Goal: Browse casually: Explore the website without a specific task or goal

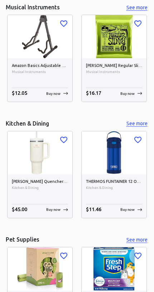
scroll to position [2290, 0]
click at [135, 122] on button "See more" at bounding box center [136, 123] width 23 height 9
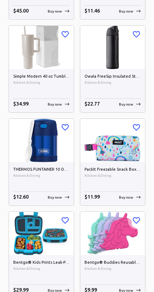
scroll to position [165, 0]
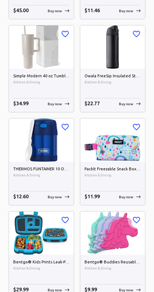
click at [41, 153] on img at bounding box center [41, 140] width 65 height 43
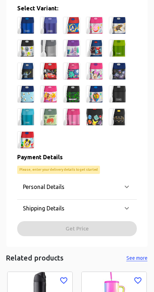
scroll to position [337, 0]
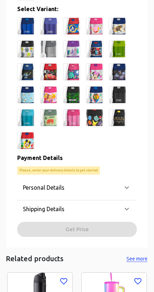
click at [125, 96] on img at bounding box center [117, 94] width 17 height 17
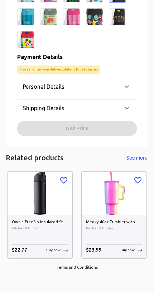
scroll to position [427, 0]
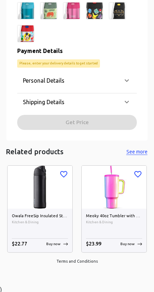
click at [37, 186] on img at bounding box center [40, 187] width 65 height 43
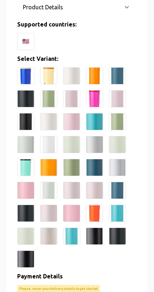
scroll to position [296, 0]
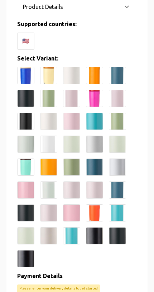
click at [96, 163] on img at bounding box center [94, 167] width 17 height 17
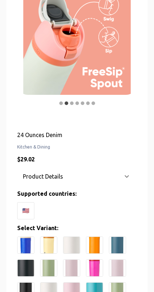
scroll to position [0, 0]
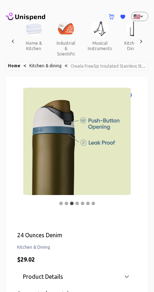
click at [97, 167] on div at bounding box center [77, 142] width 120 height 108
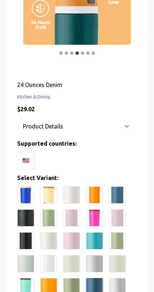
scroll to position [151, 0]
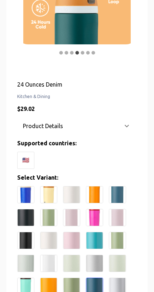
click at [120, 195] on img at bounding box center [117, 194] width 17 height 17
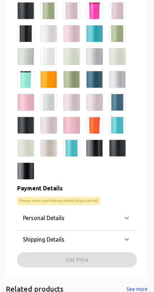
scroll to position [357, 0]
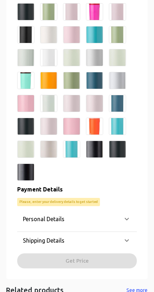
click at [51, 147] on img at bounding box center [48, 149] width 17 height 17
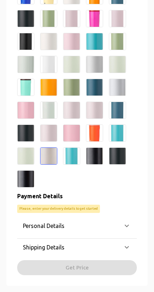
scroll to position [350, 0]
click at [126, 151] on img at bounding box center [117, 156] width 17 height 17
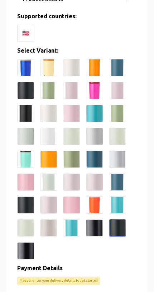
scroll to position [279, 0]
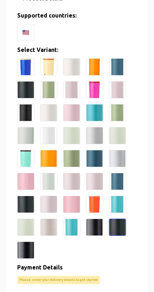
click at [24, 88] on img at bounding box center [25, 89] width 17 height 17
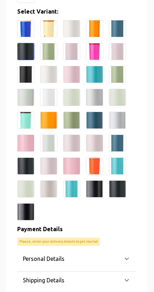
scroll to position [318, 0]
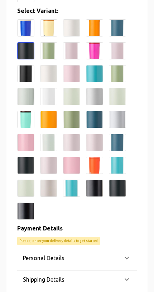
click at [24, 164] on img at bounding box center [25, 165] width 17 height 17
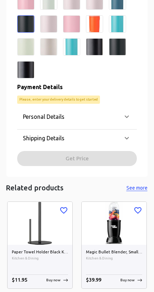
click at [120, 117] on div "Personal Details" at bounding box center [73, 117] width 100 height 9
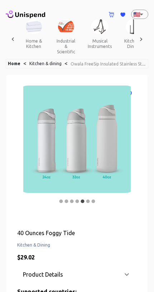
scroll to position [0, 0]
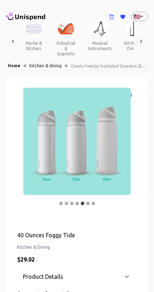
click at [14, 65] on link "Home" at bounding box center [14, 65] width 13 height 5
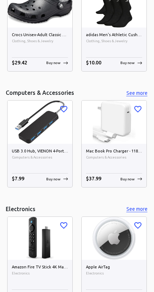
scroll to position [1275, 0]
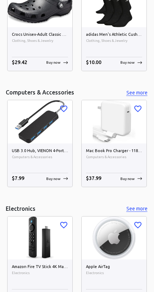
click at [31, 126] on img at bounding box center [40, 121] width 65 height 43
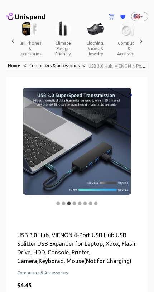
click at [83, 37] on button "clothing, shoes & jewelry" at bounding box center [95, 48] width 32 height 25
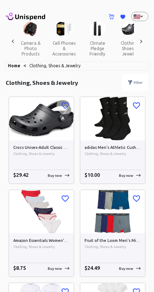
click at [140, 40] on icon at bounding box center [141, 41] width 7 height 7
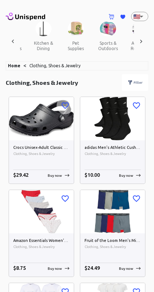
scroll to position [0, 707]
click at [99, 32] on img at bounding box center [107, 29] width 16 height 15
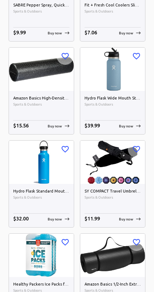
scroll to position [326, 0]
